Goal: Task Accomplishment & Management: Manage account settings

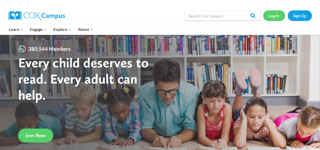
click at [273, 17] on link "Log In" at bounding box center [274, 15] width 22 height 10
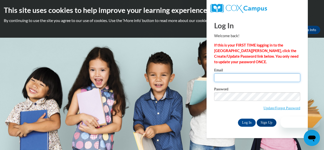
click at [251, 76] on input "Email" at bounding box center [257, 77] width 86 height 9
type input "[EMAIL_ADDRESS][DOMAIN_NAME]"
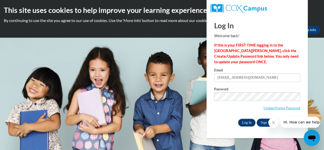
click at [247, 121] on input "Log In" at bounding box center [247, 123] width 18 height 8
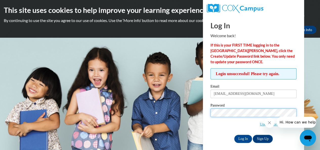
scroll to position [4, 0]
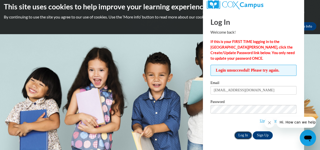
click at [238, 135] on input "Log In" at bounding box center [243, 135] width 18 height 8
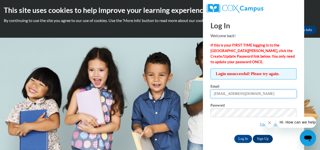
click at [253, 93] on input "[EMAIL_ADDRESS][DOMAIN_NAME]" at bounding box center [253, 94] width 86 height 9
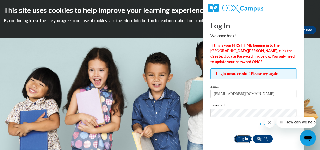
click at [239, 140] on input "Log In" at bounding box center [243, 139] width 18 height 8
click at [135, 81] on body "This site uses cookies to help improve your learning experience. By continuing …" at bounding box center [160, 75] width 320 height 150
click at [268, 120] on button "Close message from company" at bounding box center [269, 123] width 10 height 10
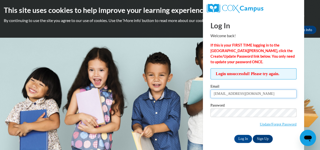
click at [239, 95] on input "[EMAIL_ADDRESS][DOMAIN_NAME]" at bounding box center [253, 94] width 86 height 9
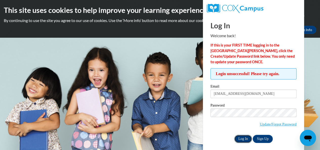
click at [242, 140] on input "Log In" at bounding box center [243, 139] width 18 height 8
